Goal: Task Accomplishment & Management: Manage account settings

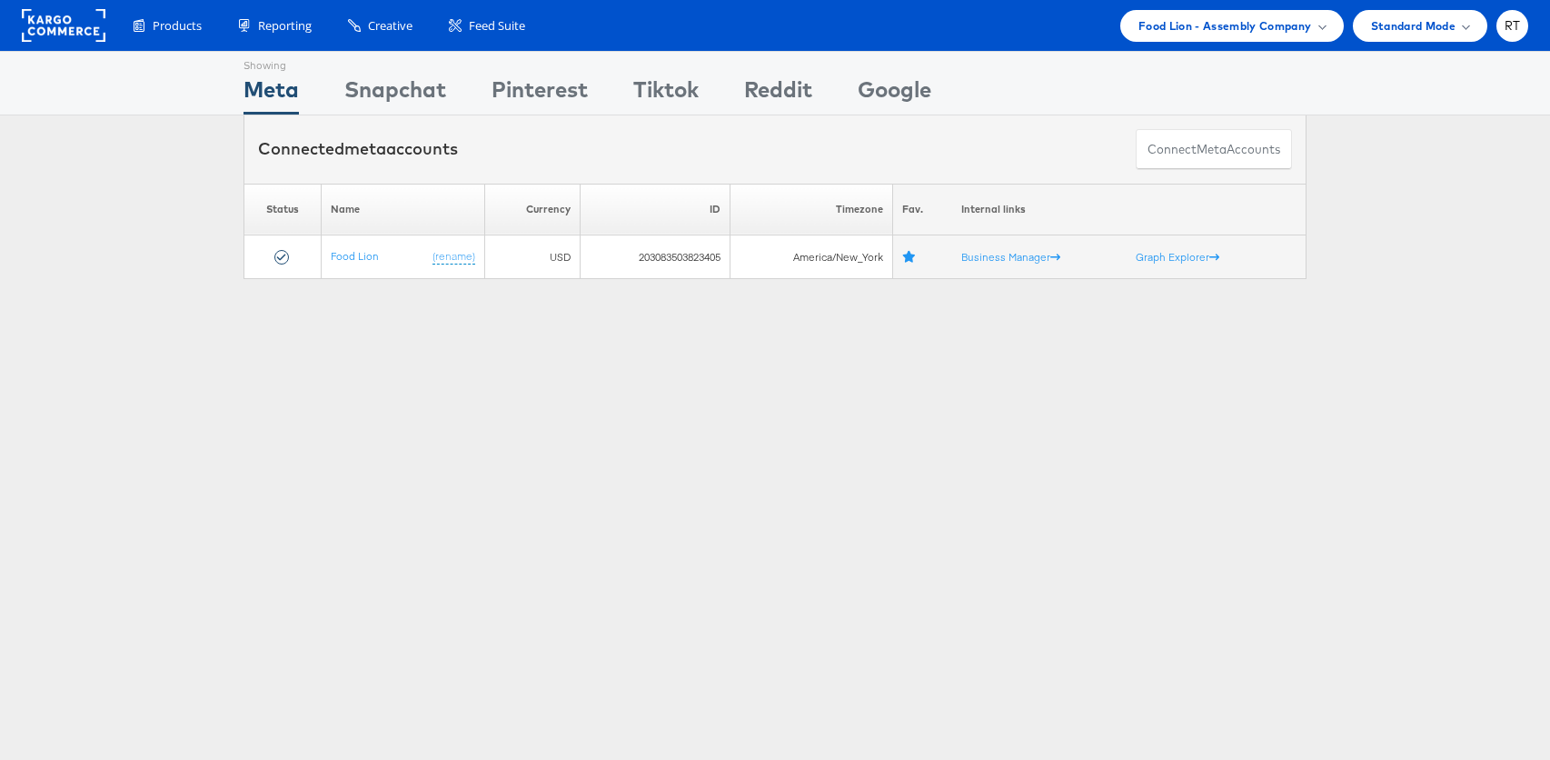
click at [1267, 1] on div "Products Product Catalogs Enhance Your Product Catalog, Map Them to Publishers,…" at bounding box center [775, 25] width 1550 height 51
click at [1263, 20] on span "Food Lion - Assembly Company" at bounding box center [1226, 25] width 174 height 19
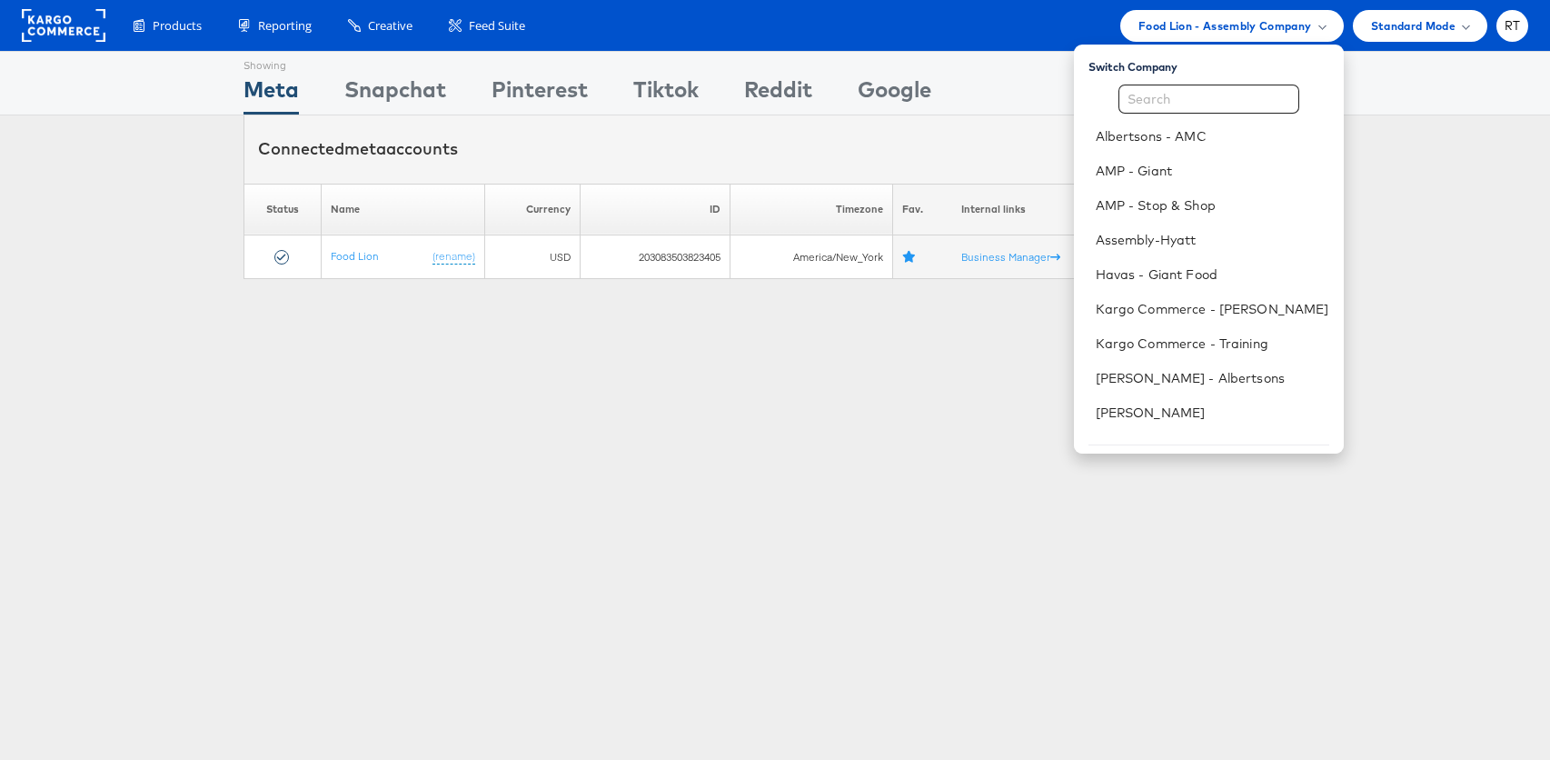
click at [791, 457] on div "Showing Meta Showing [GEOGRAPHIC_DATA] Showing Pinterest Showing Tiktok Showing…" at bounding box center [775, 505] width 1550 height 909
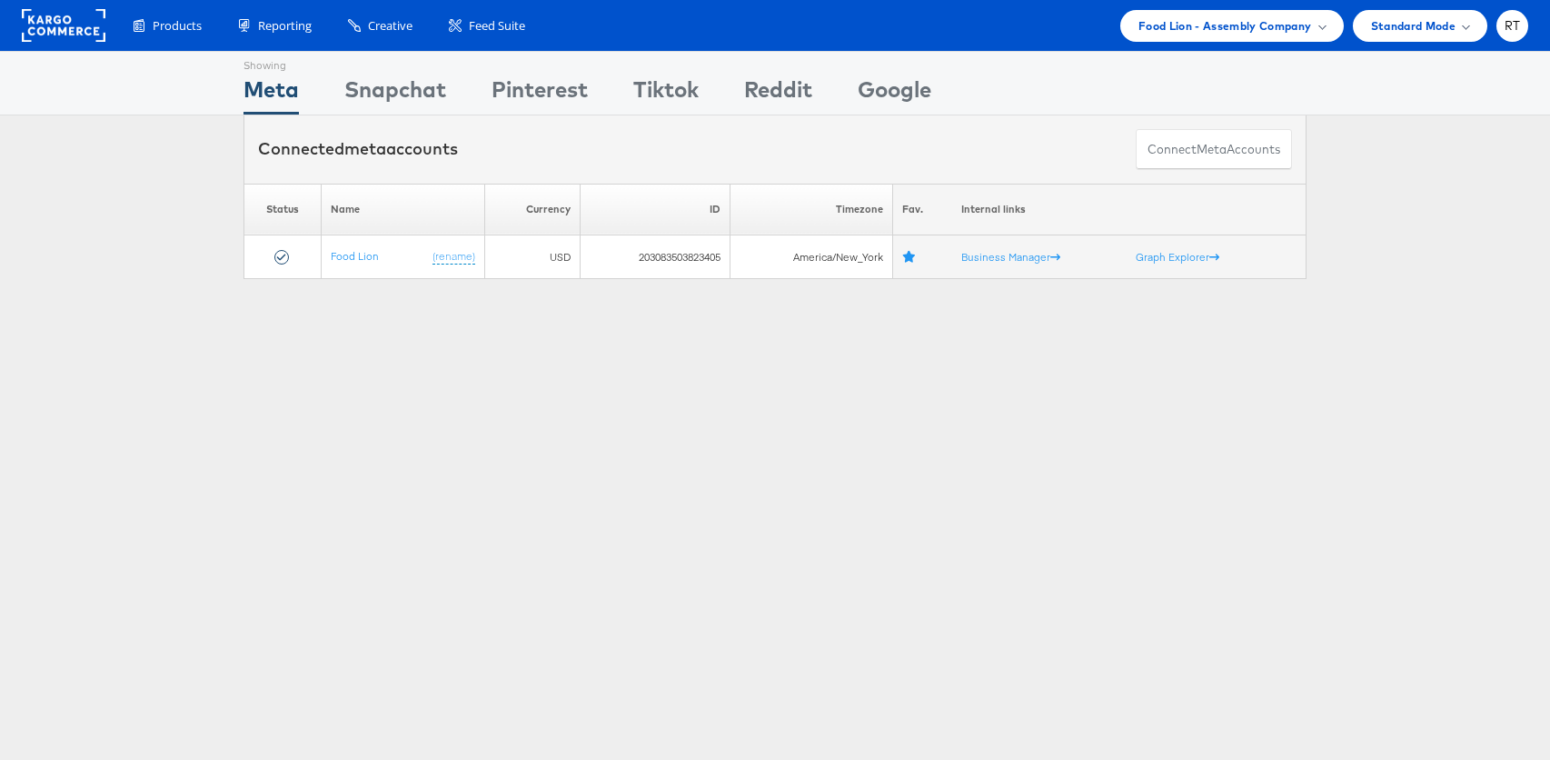
click at [41, 21] on rect at bounding box center [64, 25] width 84 height 33
click at [1291, 16] on span "Food Lion - Assembly Company" at bounding box center [1226, 25] width 174 height 19
